Goal: Find specific page/section: Find specific page/section

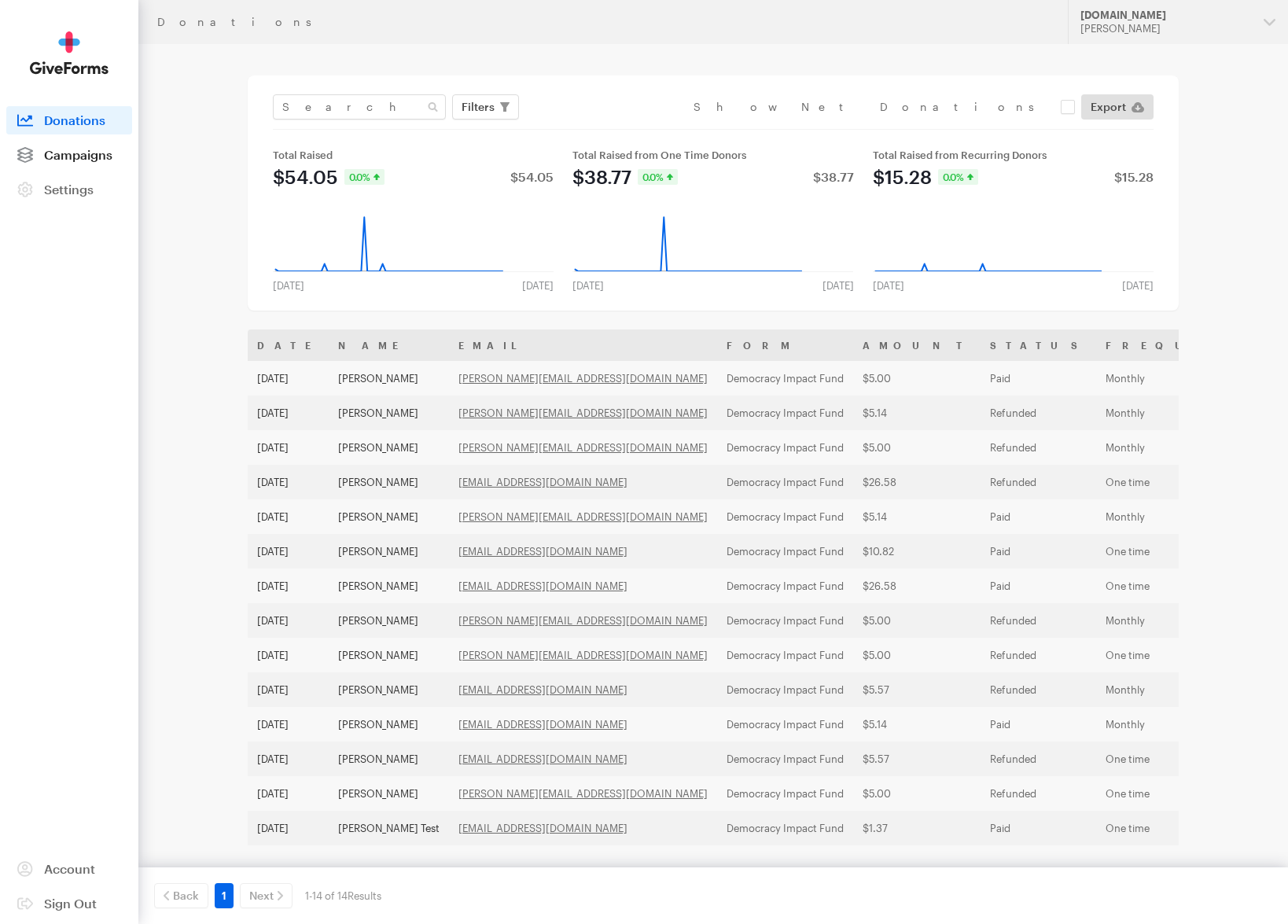
click at [103, 158] on span "Campaigns" at bounding box center [78, 154] width 68 height 15
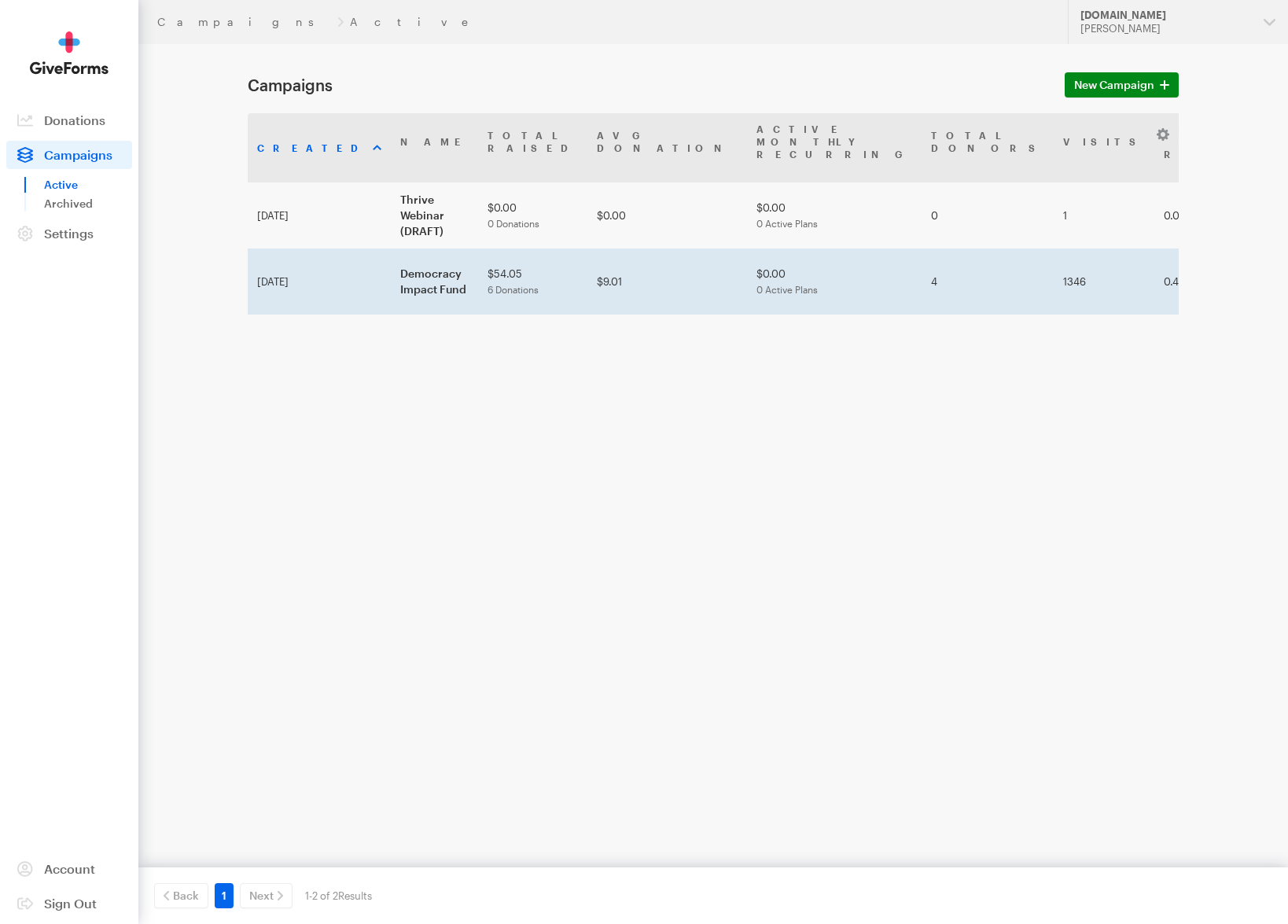
click at [463, 249] on td "Democracy Impact Fund" at bounding box center [434, 281] width 87 height 66
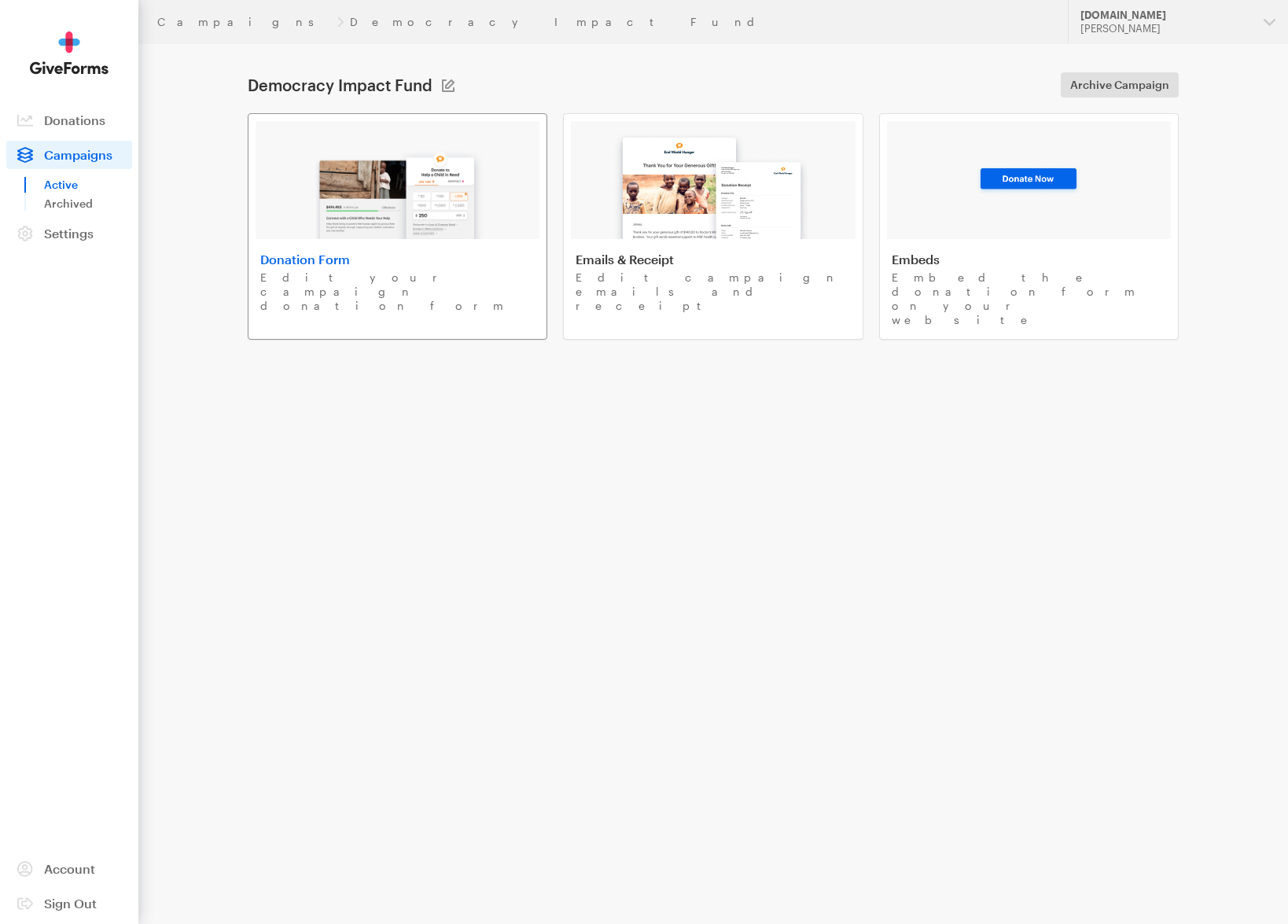
click at [409, 209] on img at bounding box center [398, 188] width 184 height 100
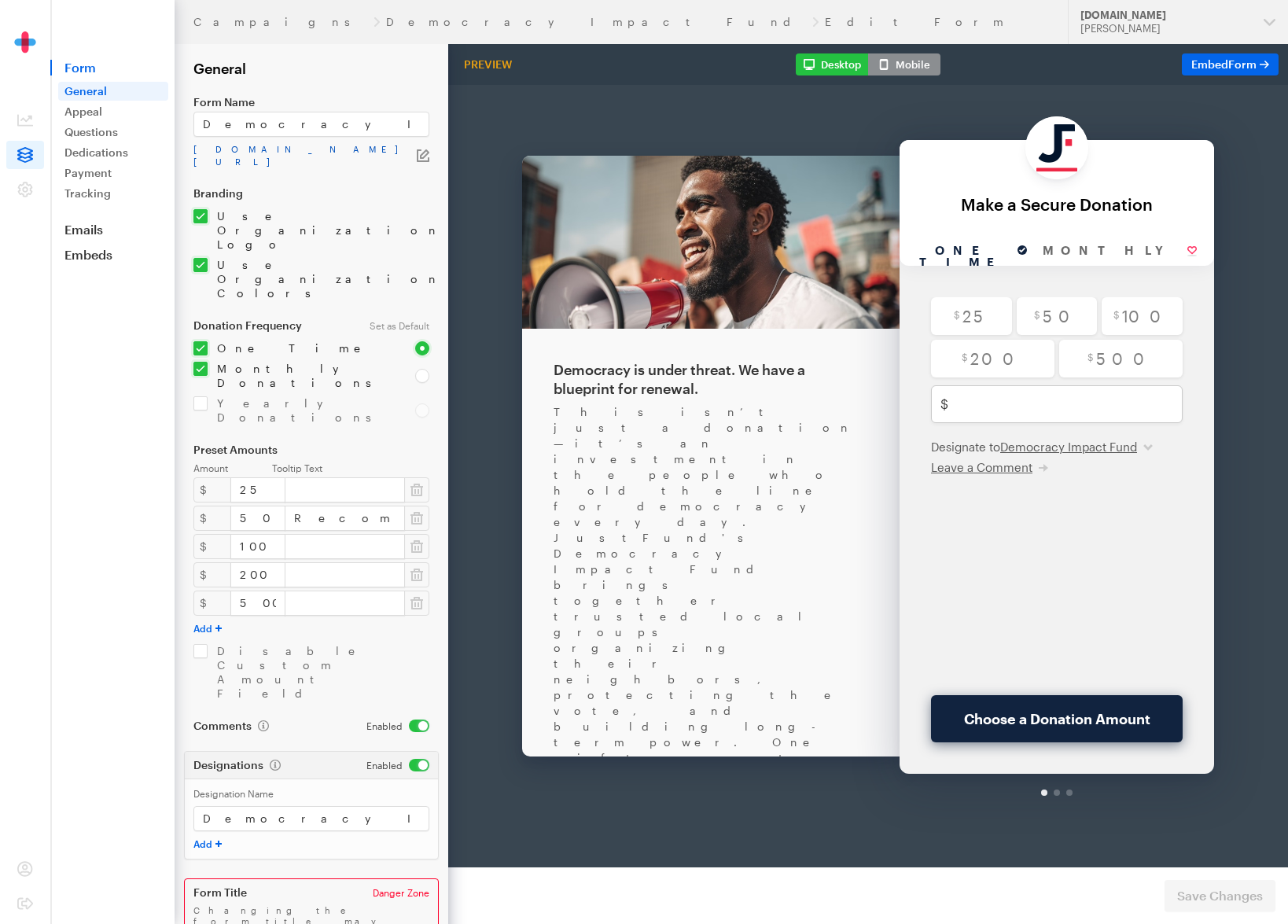
click at [307, 152] on link "app.giveforms.com/forms/justfund/democracyimpactfund" at bounding box center [305, 156] width 223 height 25
